Goal: Check status: Check status

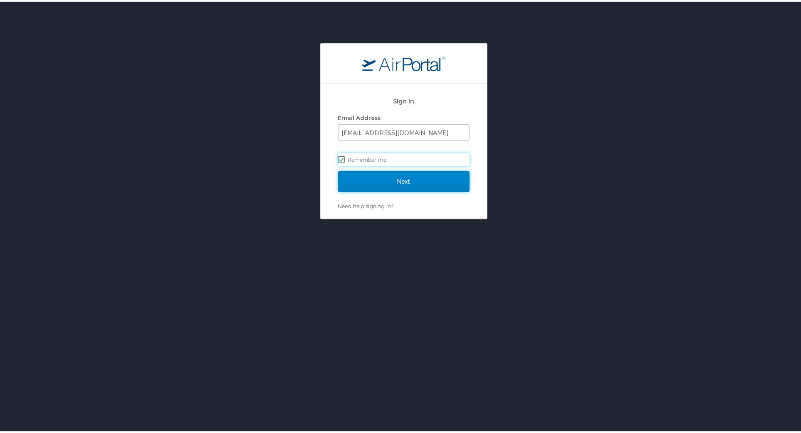
click at [420, 183] on input "Next" at bounding box center [403, 180] width 131 height 21
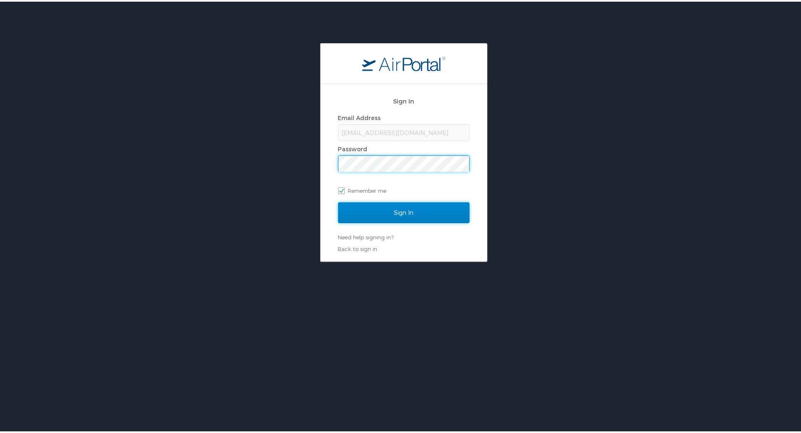
click at [417, 205] on input "Sign In" at bounding box center [403, 211] width 131 height 21
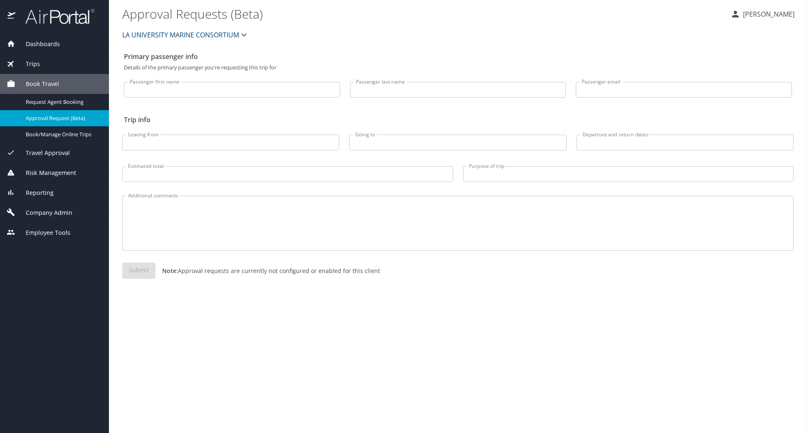
click at [68, 149] on span "Travel Approval" at bounding box center [42, 152] width 54 height 9
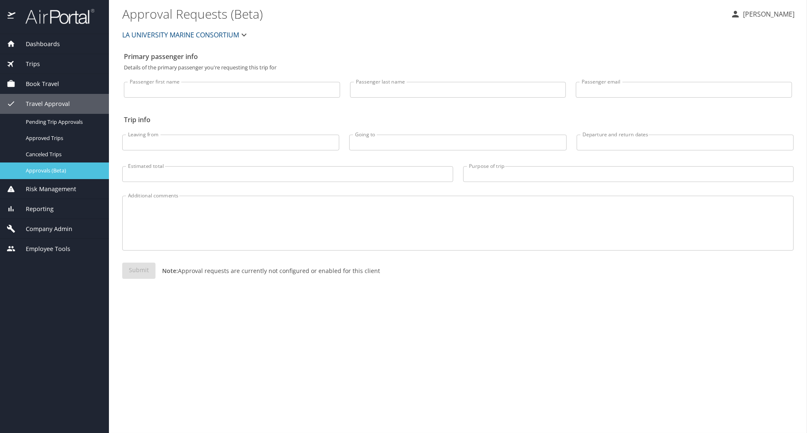
click at [67, 166] on div "Approvals (Beta)" at bounding box center [55, 171] width 96 height 10
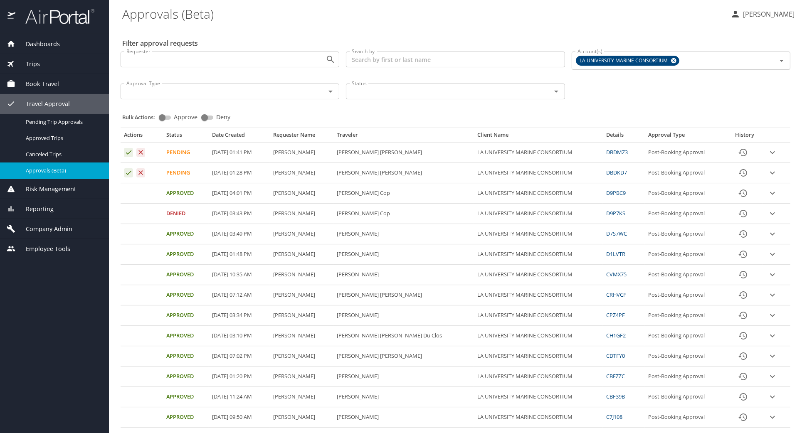
click at [761, 27] on div "Filter approval requests Requester Requester Search by Search by Account(s) LA …" at bounding box center [458, 352] width 672 height 651
